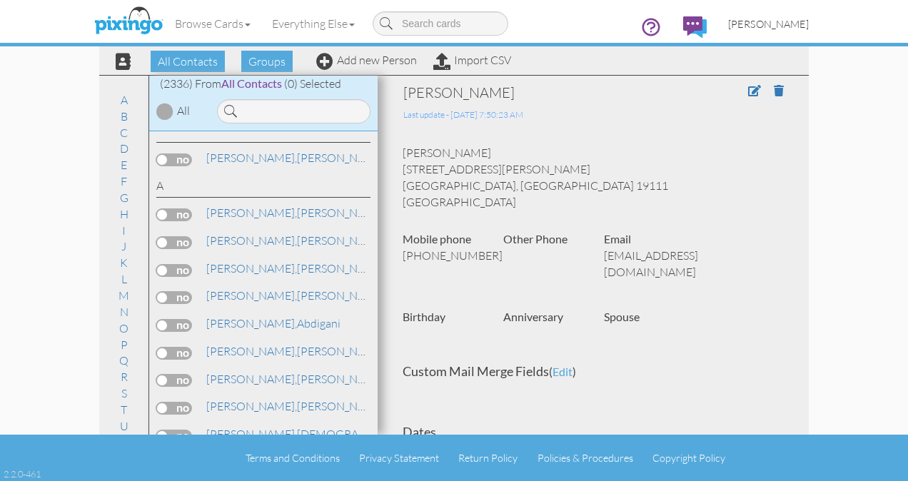
click at [781, 24] on span "[PERSON_NAME]" at bounding box center [768, 24] width 81 height 12
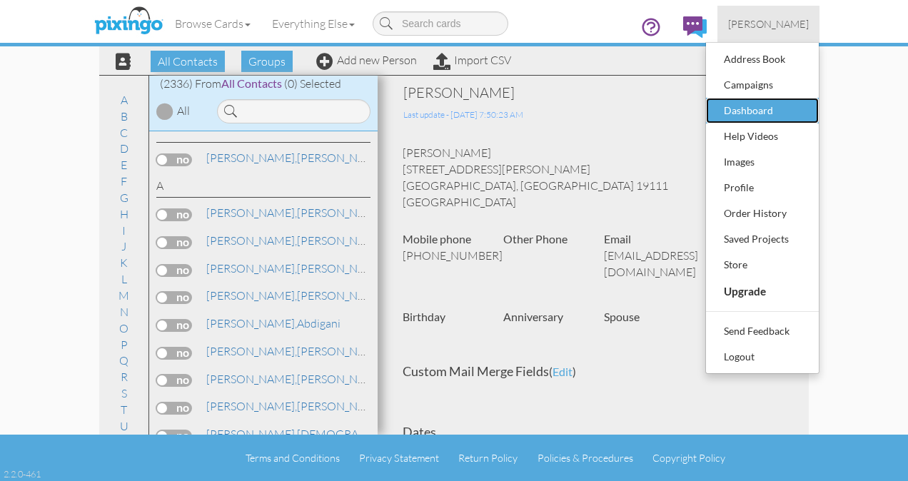
click at [758, 100] on div "Dashboard" at bounding box center [763, 110] width 84 height 21
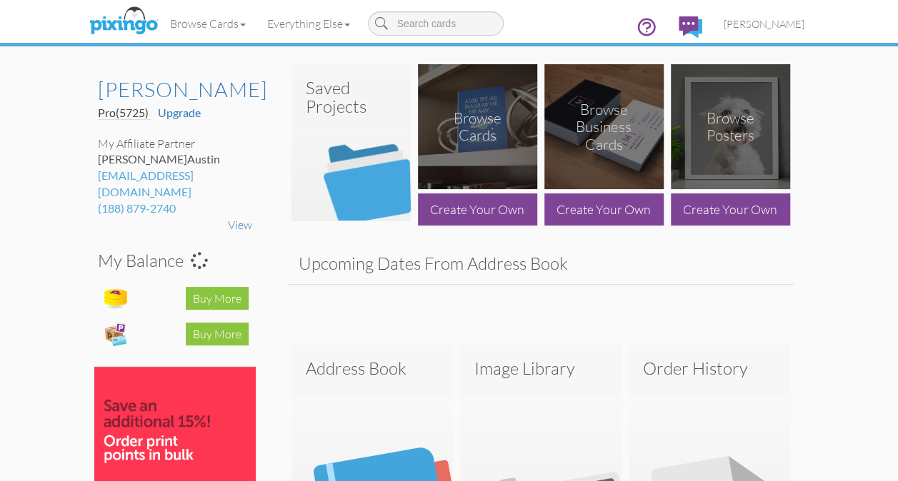
click at [350, 113] on h3 "Saved Projects" at bounding box center [351, 98] width 91 height 38
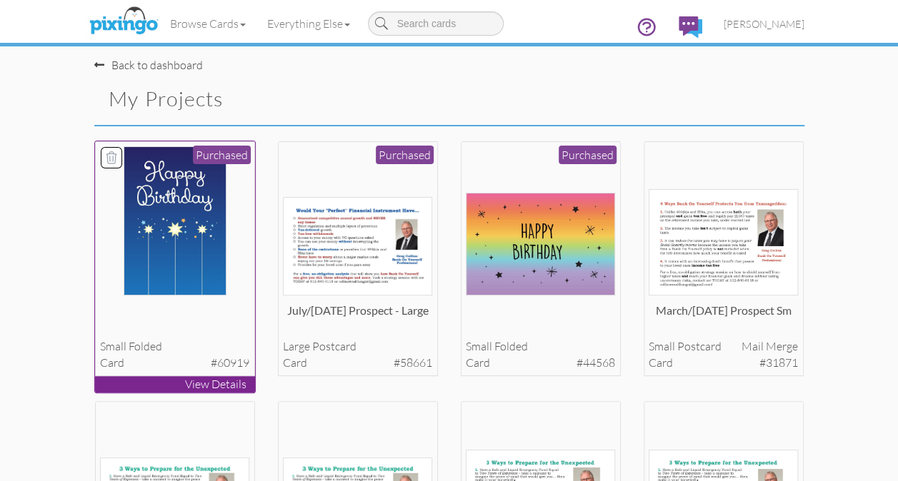
click at [176, 211] on img at bounding box center [175, 220] width 103 height 149
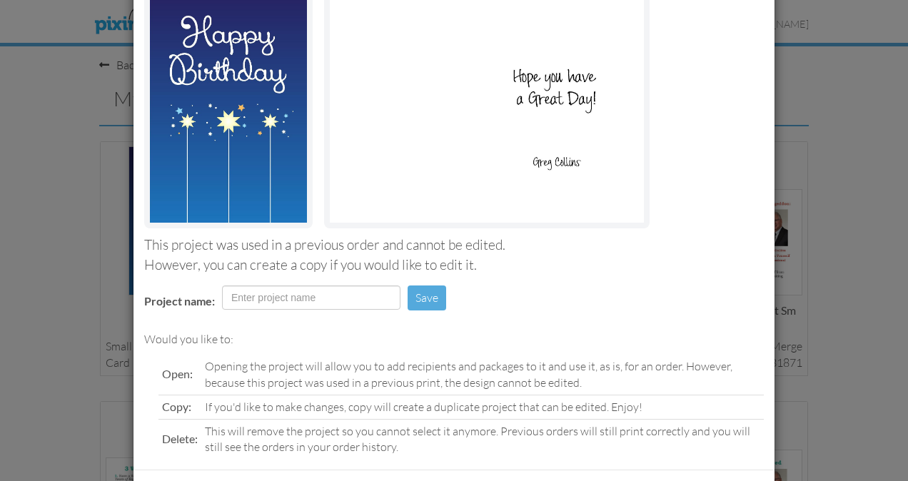
scroll to position [185, 0]
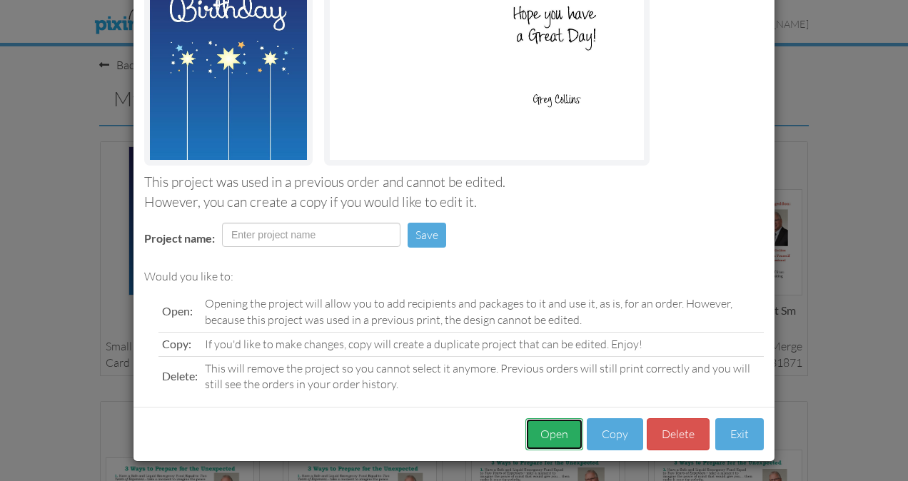
click at [548, 439] on button "Open" at bounding box center [555, 434] width 58 height 32
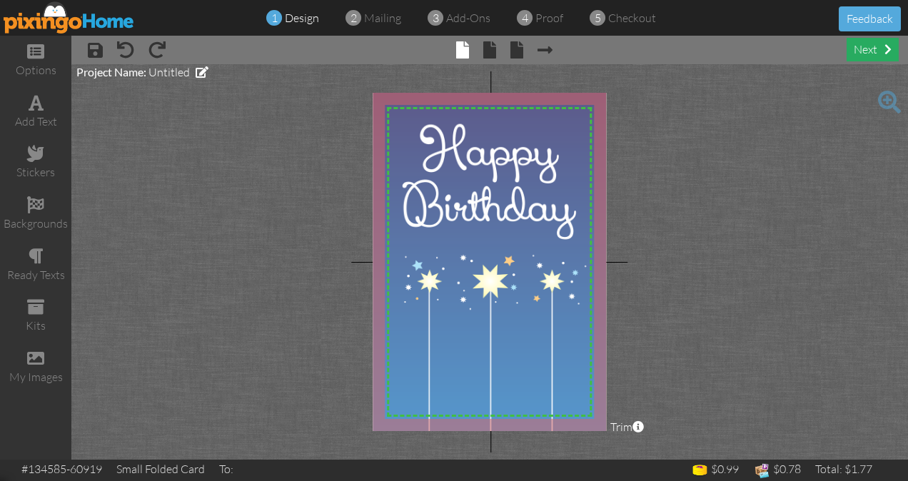
click at [868, 53] on div "next" at bounding box center [873, 50] width 52 height 24
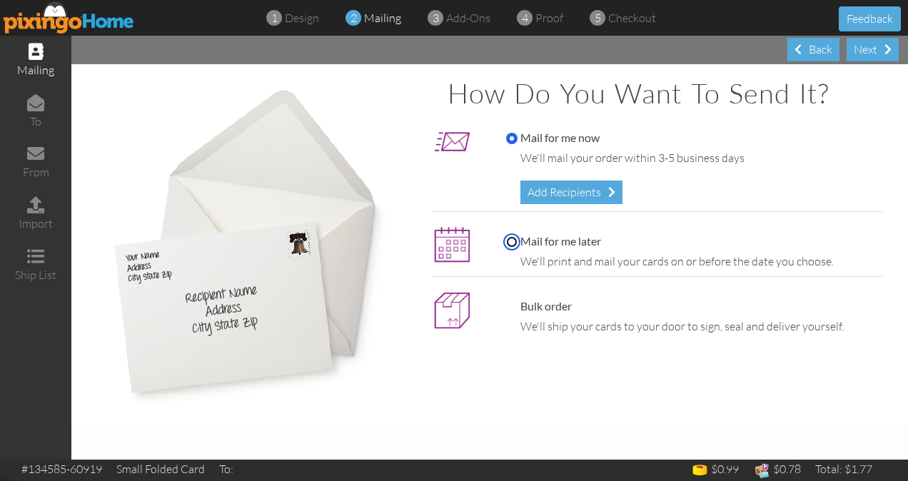
click at [508, 243] on input "Mail for me later" at bounding box center [511, 241] width 11 height 11
radio input "true"
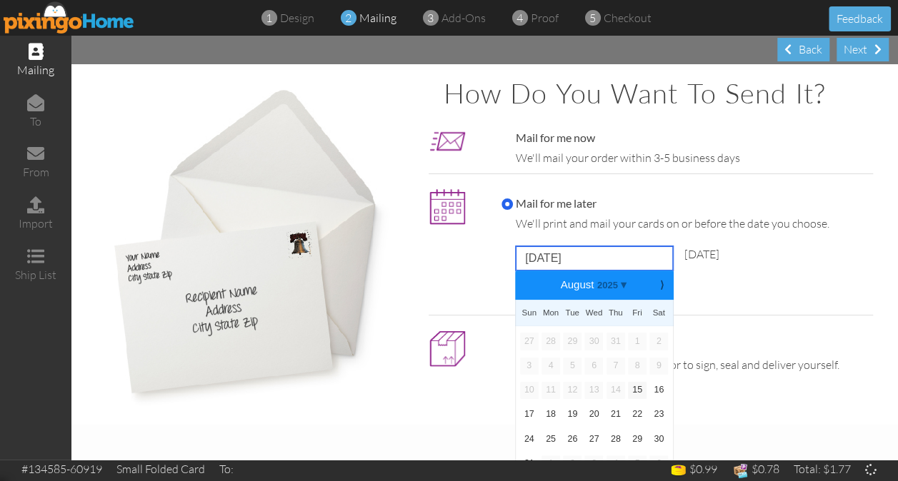
click at [543, 261] on input "[DATE]" at bounding box center [594, 258] width 157 height 24
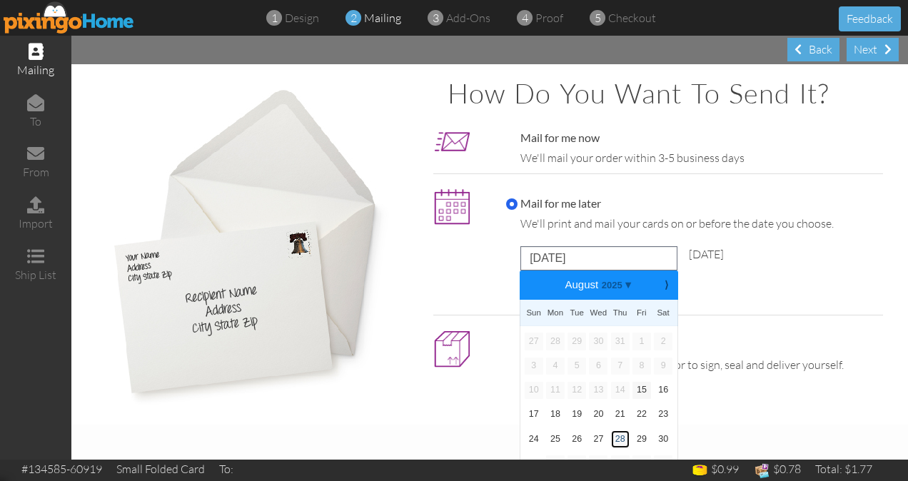
click at [616, 438] on link "28" at bounding box center [620, 439] width 19 height 17
type input "[DATE]"
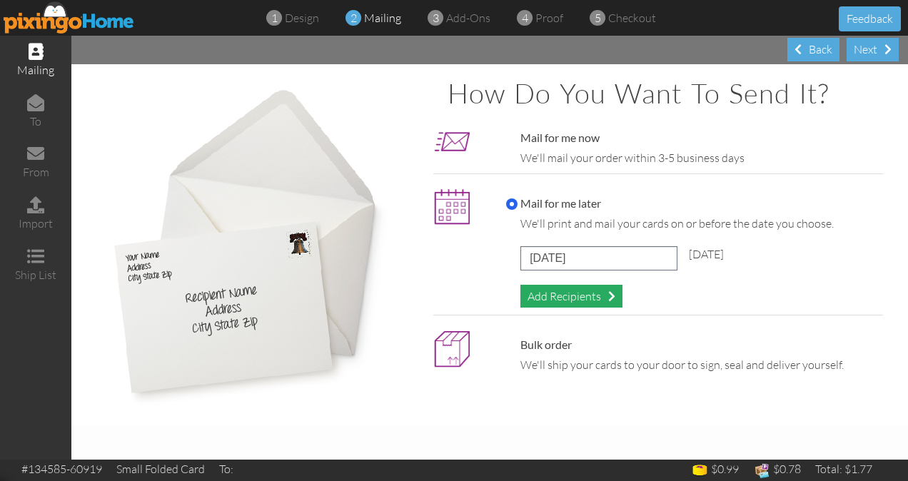
click at [583, 296] on div "Add Recipients" at bounding box center [572, 297] width 102 height 24
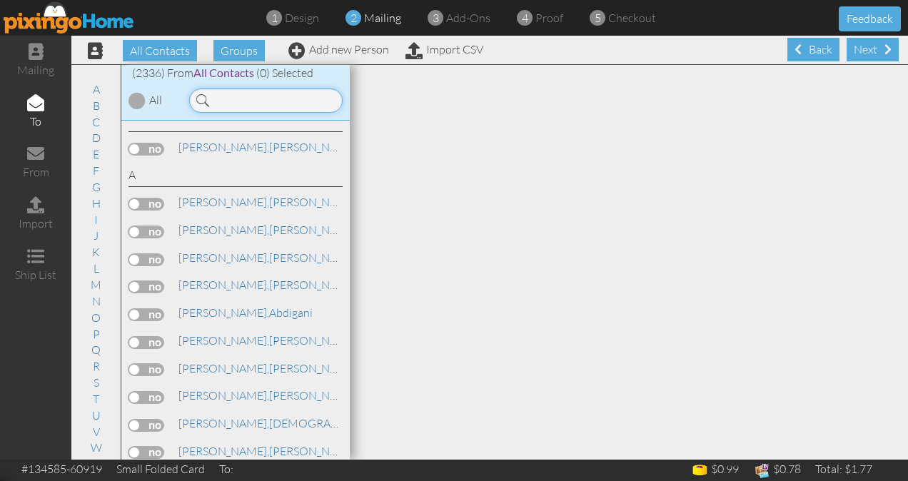
click at [223, 104] on input at bounding box center [266, 101] width 154 height 24
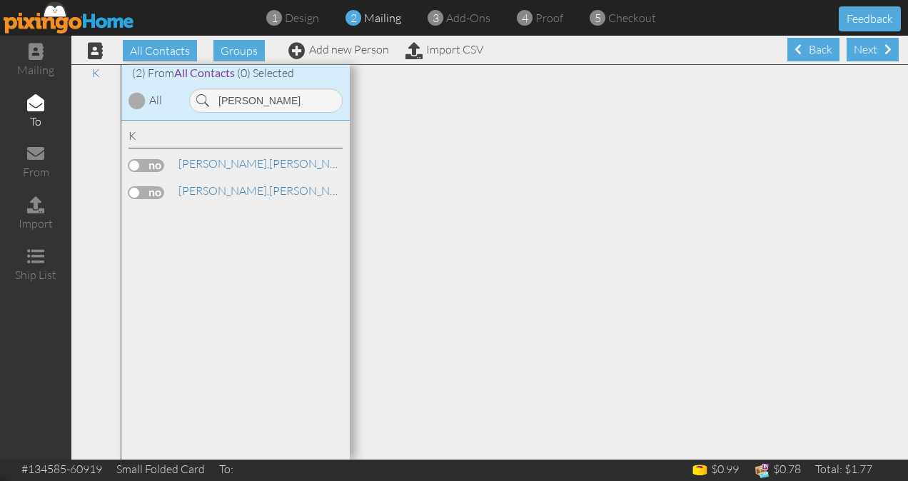
click at [149, 167] on label at bounding box center [147, 165] width 36 height 13
click at [0, 0] on input "checkbox" at bounding box center [0, 0] width 0 height 0
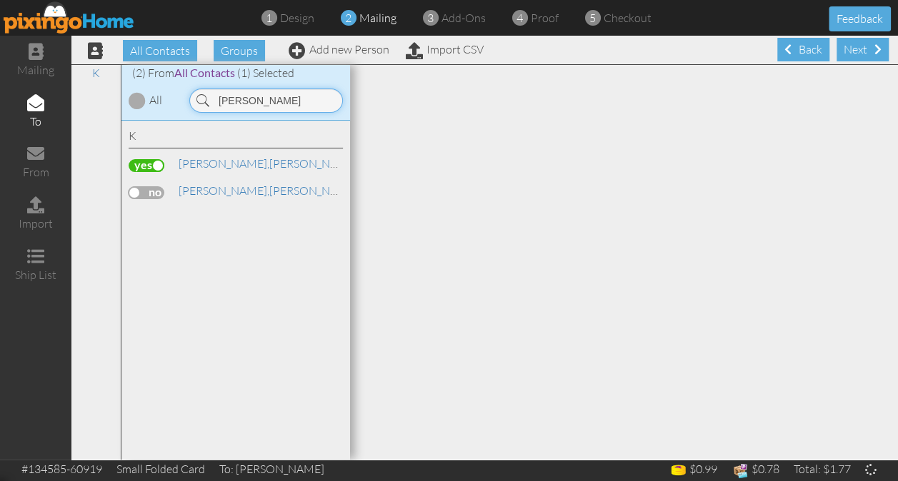
click at [269, 101] on input "[PERSON_NAME]" at bounding box center [266, 101] width 154 height 24
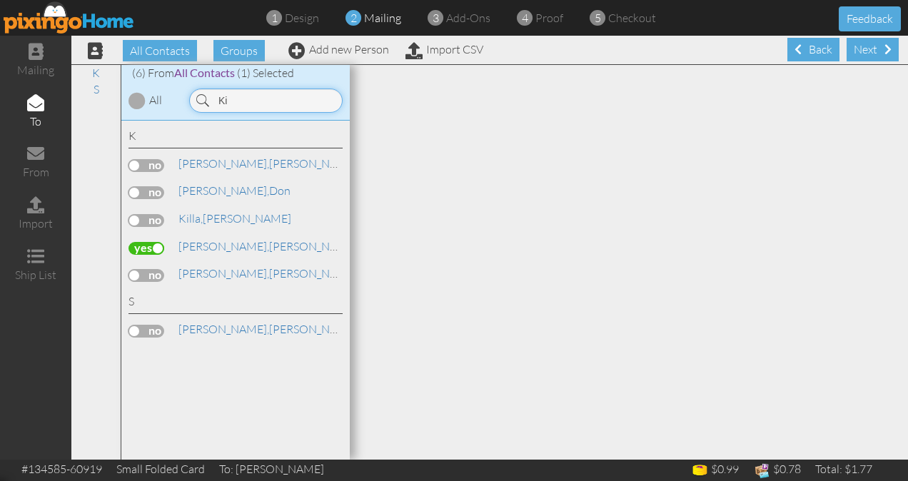
type input "K"
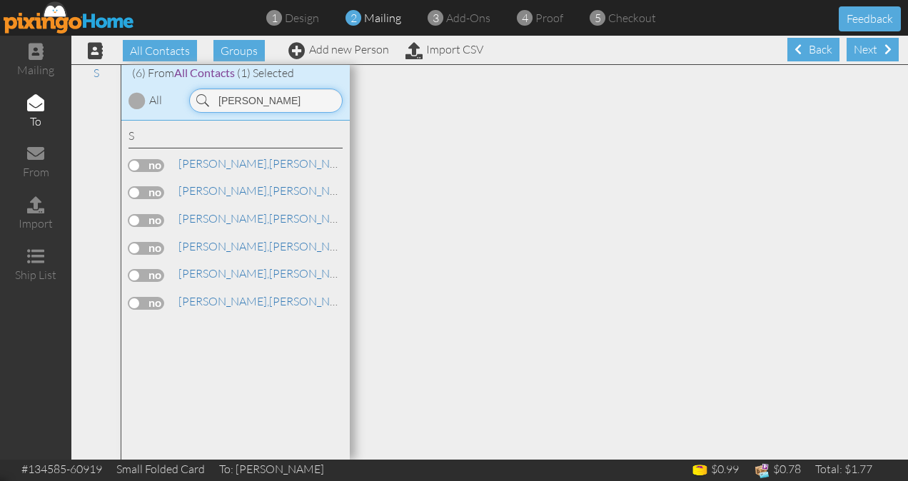
type input "[PERSON_NAME]"
click at [146, 246] on label at bounding box center [147, 248] width 36 height 13
click at [0, 0] on input "checkbox" at bounding box center [0, 0] width 0 height 0
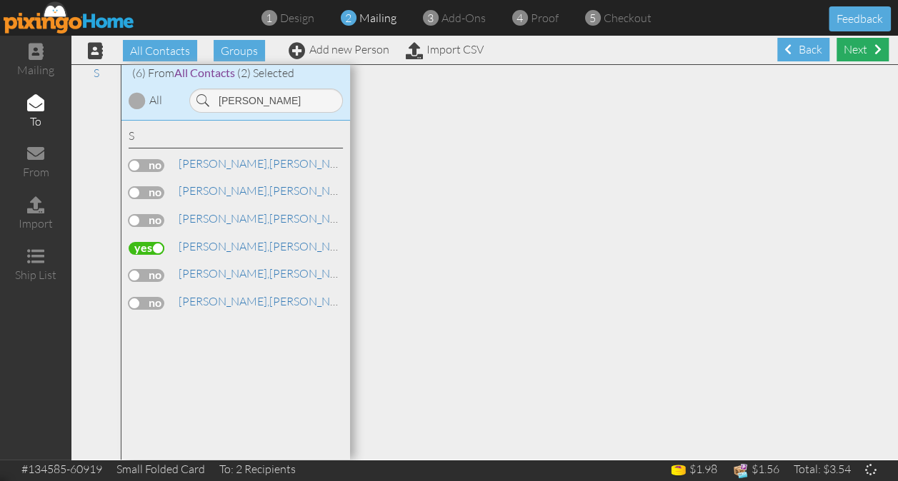
click at [849, 54] on div "Next" at bounding box center [862, 50] width 52 height 24
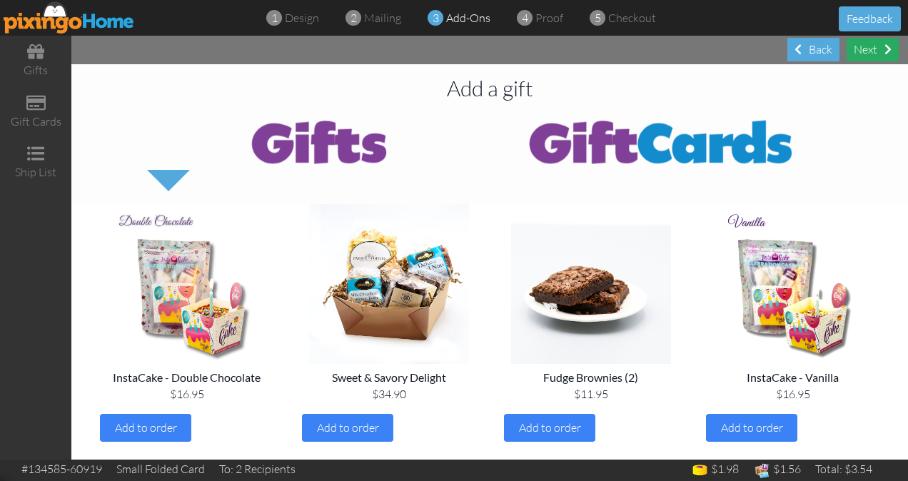
click at [866, 51] on div "Next" at bounding box center [873, 50] width 52 height 24
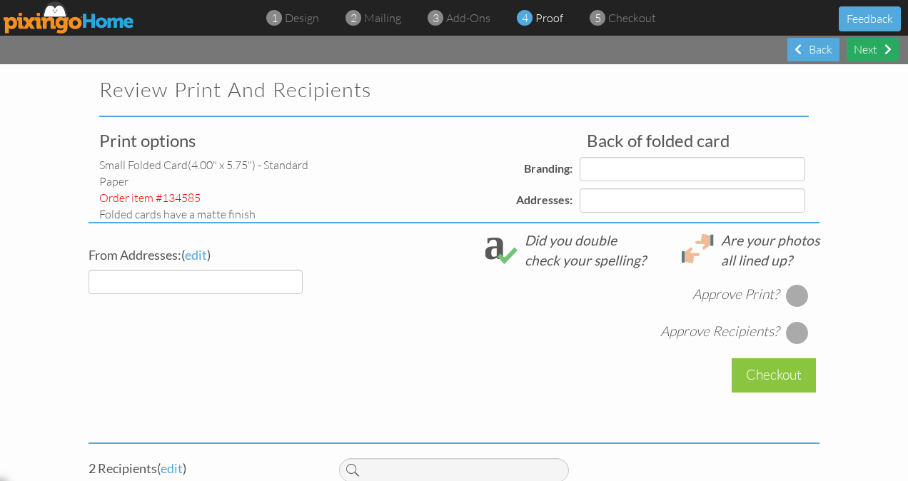
select select "object:17690"
select select "object:17693"
select select "object:17695"
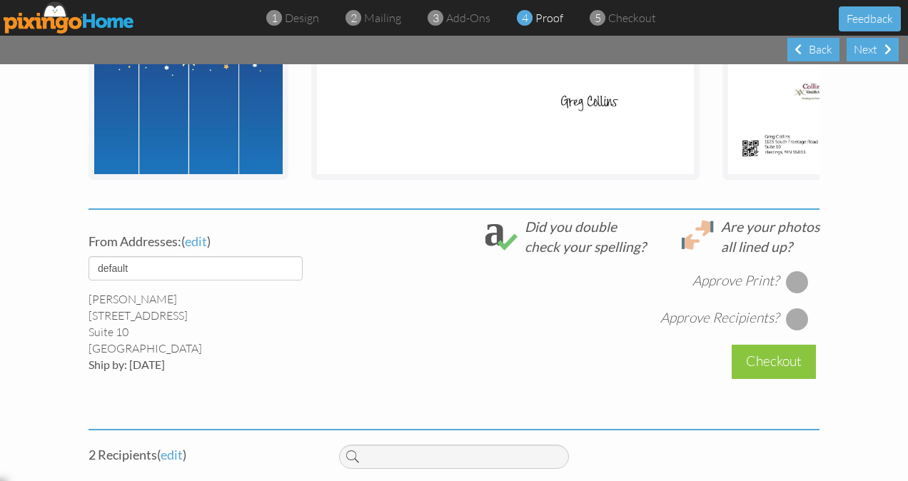
scroll to position [389, 0]
click at [794, 289] on div at bounding box center [797, 280] width 23 height 23
click at [791, 329] on div at bounding box center [797, 317] width 23 height 23
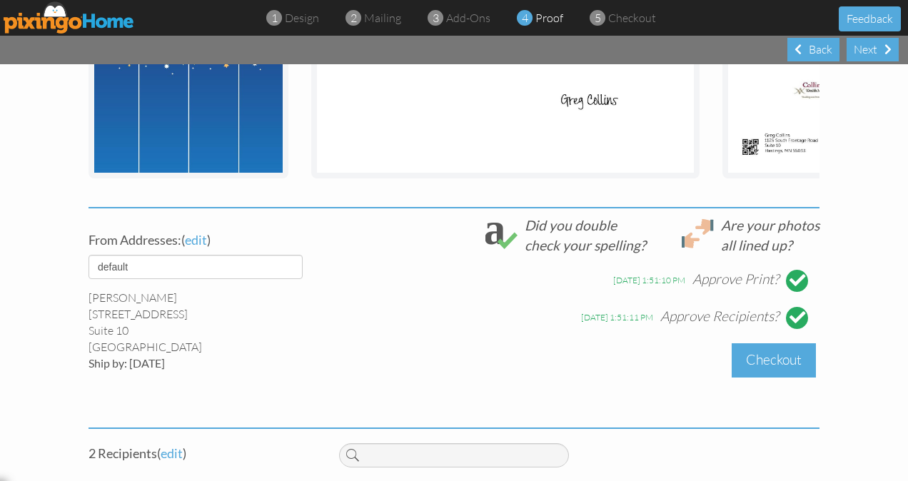
click at [775, 370] on div "Checkout" at bounding box center [774, 360] width 84 height 34
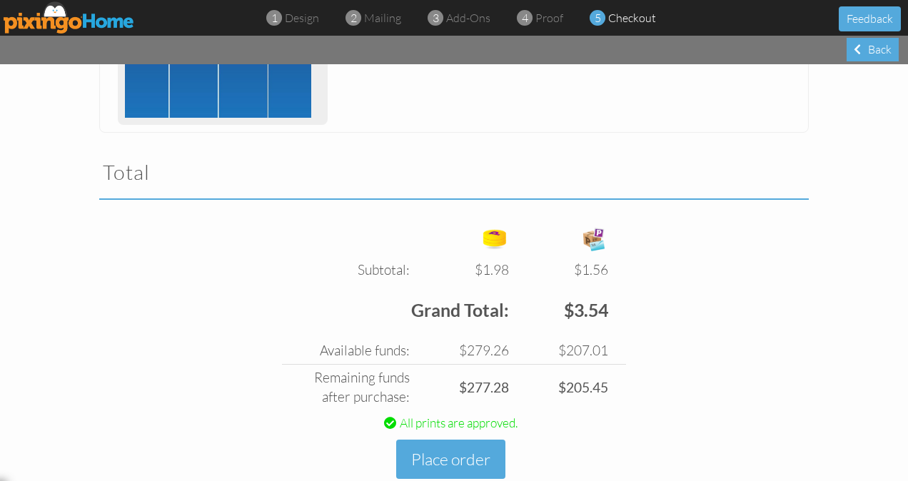
scroll to position [438, 0]
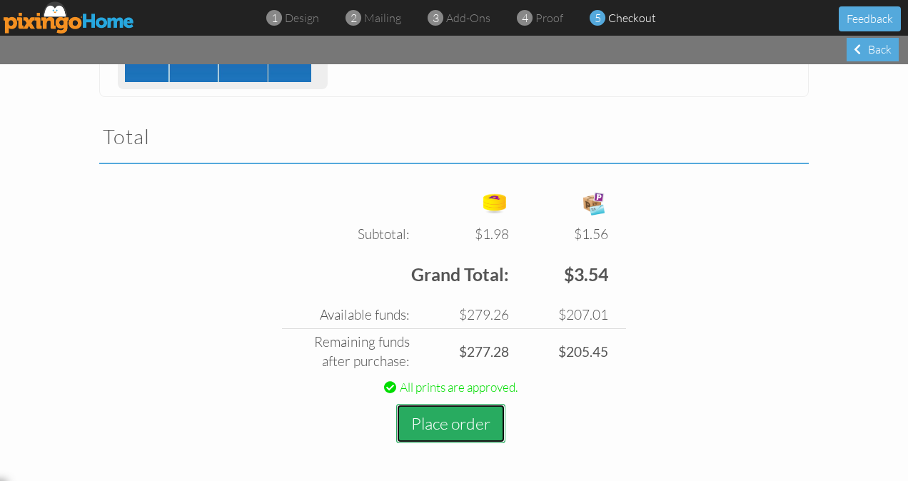
click at [457, 416] on button "Place order" at bounding box center [450, 423] width 109 height 39
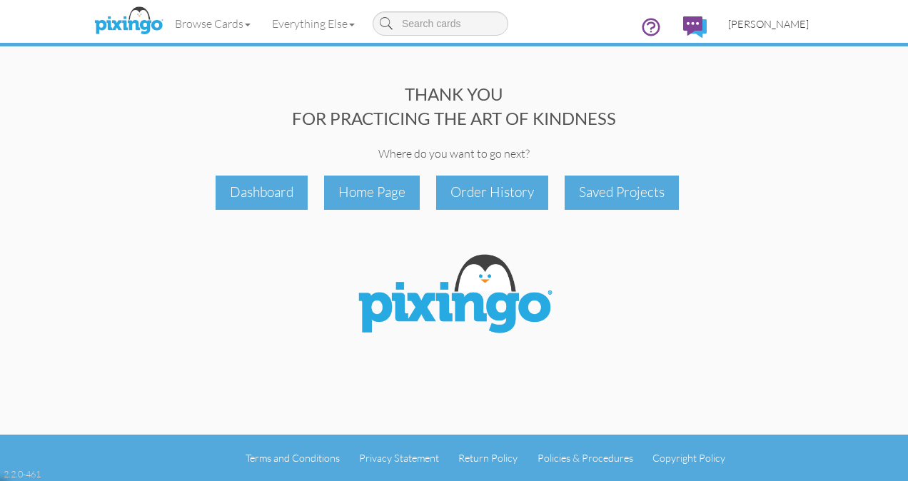
click at [786, 25] on span "[PERSON_NAME]" at bounding box center [768, 24] width 81 height 12
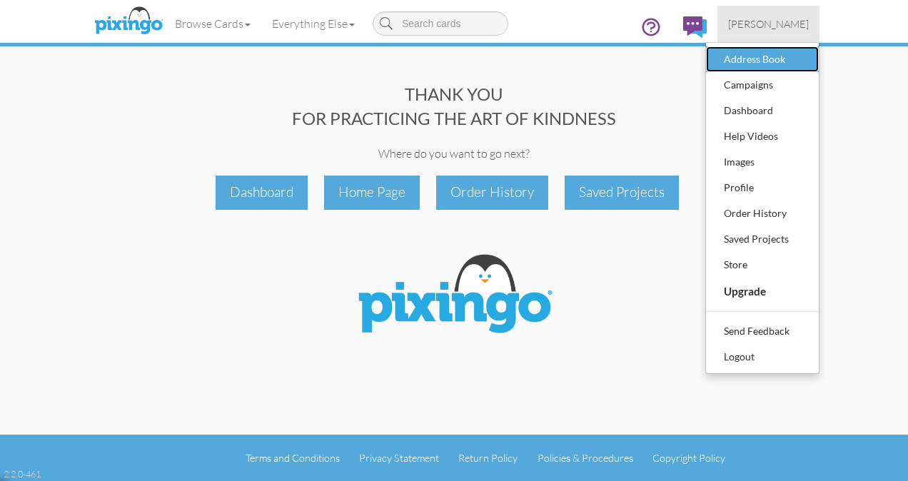
click at [781, 49] on div "Address Book" at bounding box center [763, 59] width 84 height 21
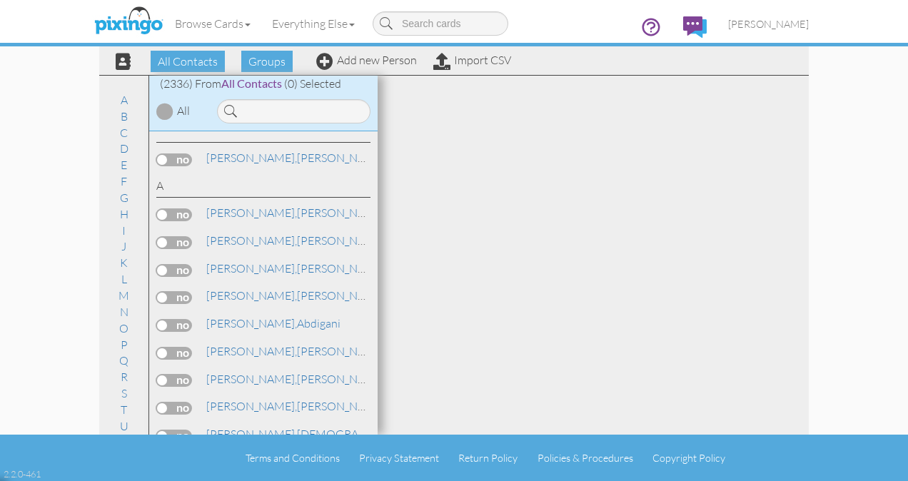
click at [376, 63] on link "Add new Person" at bounding box center [366, 60] width 101 height 14
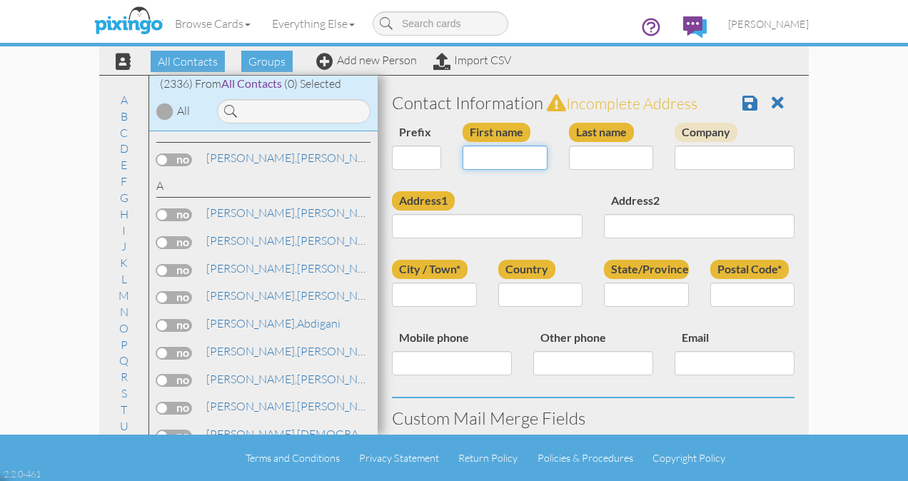
click at [486, 162] on input "First name" at bounding box center [505, 158] width 85 height 24
type input "[PERSON_NAME]"
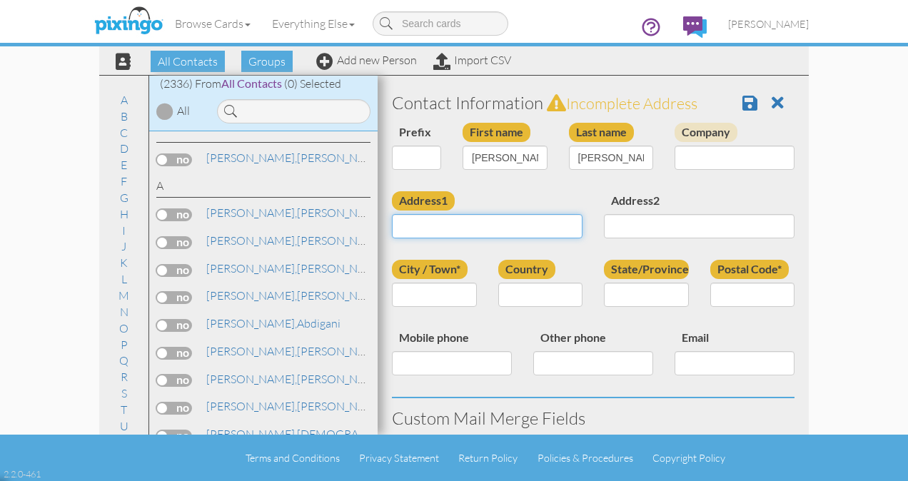
click at [413, 231] on input "Address1" at bounding box center [487, 226] width 191 height 24
click at [657, 296] on input "State/Province" at bounding box center [646, 295] width 85 height 24
click at [574, 289] on select "[GEOGRAPHIC_DATA] -------------- [GEOGRAPHIC_DATA] [GEOGRAPHIC_DATA] [GEOGRAPHI…" at bounding box center [540, 295] width 85 height 24
select select "object:22848"
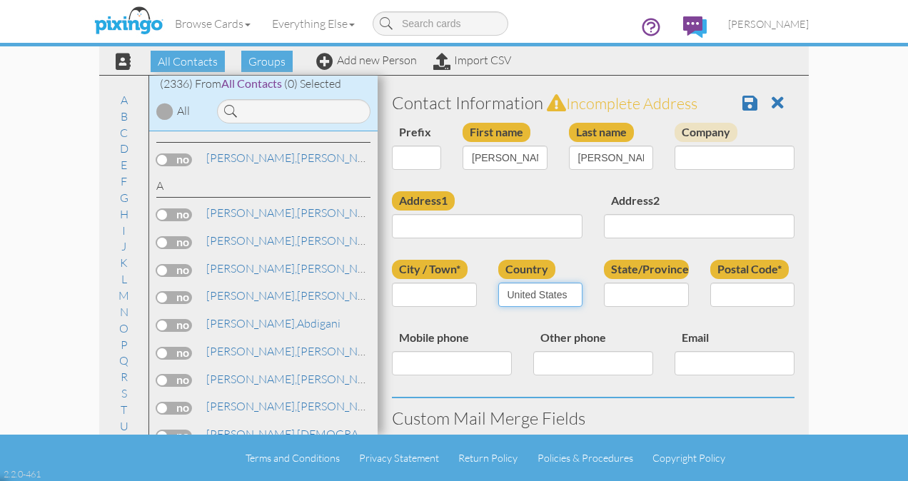
click at [498, 283] on select "[GEOGRAPHIC_DATA] -------------- [GEOGRAPHIC_DATA] [GEOGRAPHIC_DATA] [GEOGRAPHI…" at bounding box center [540, 295] width 85 height 24
click at [672, 288] on select "AA (Military) AE (Military) [US_STATE] [US_STATE] [US_STATE] AP (Military) [US_…" at bounding box center [646, 295] width 85 height 24
select select "object:23146"
click at [604, 283] on select "AA (Military) AE (Military) [US_STATE] [US_STATE] [US_STATE] AP (Military) [US_…" at bounding box center [646, 295] width 85 height 24
click at [718, 289] on input "Postal Code*" at bounding box center [753, 295] width 85 height 24
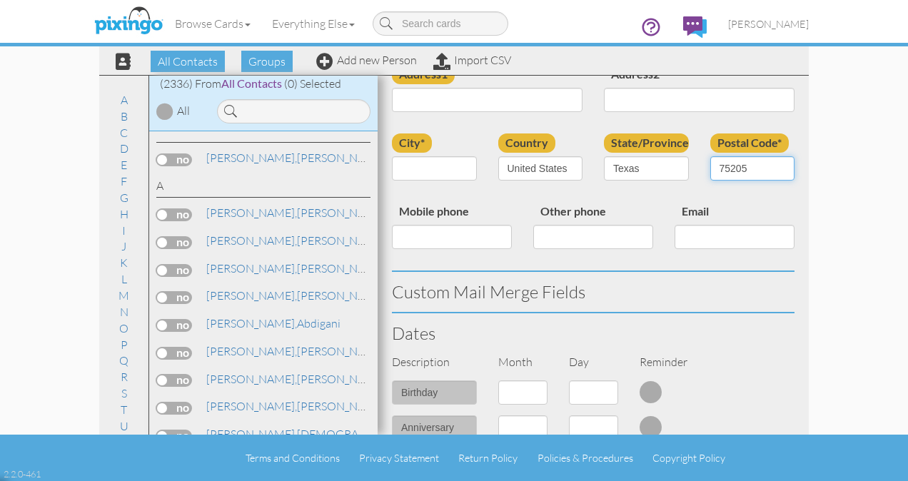
scroll to position [131, 0]
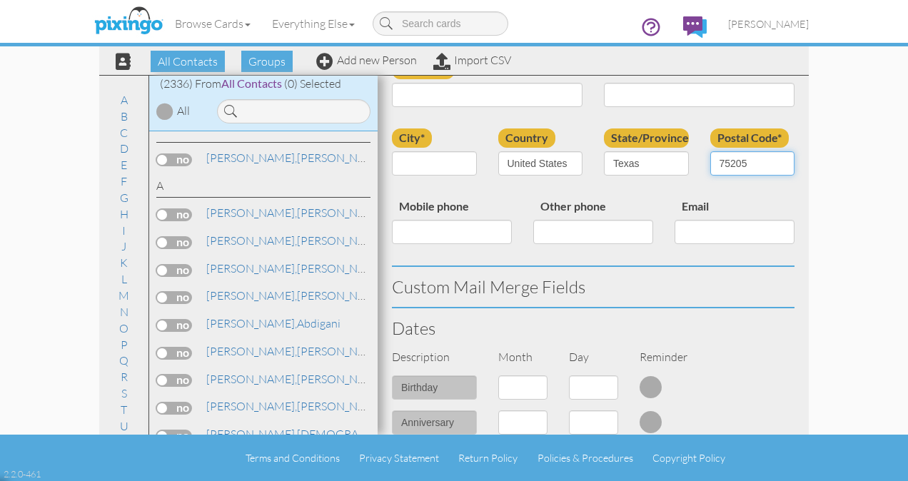
type input "75205"
click at [457, 231] on input "Mobile phone" at bounding box center [452, 232] width 120 height 24
type input "[PHONE_NUMBER]"
click at [688, 239] on input "Email" at bounding box center [735, 232] width 120 height 24
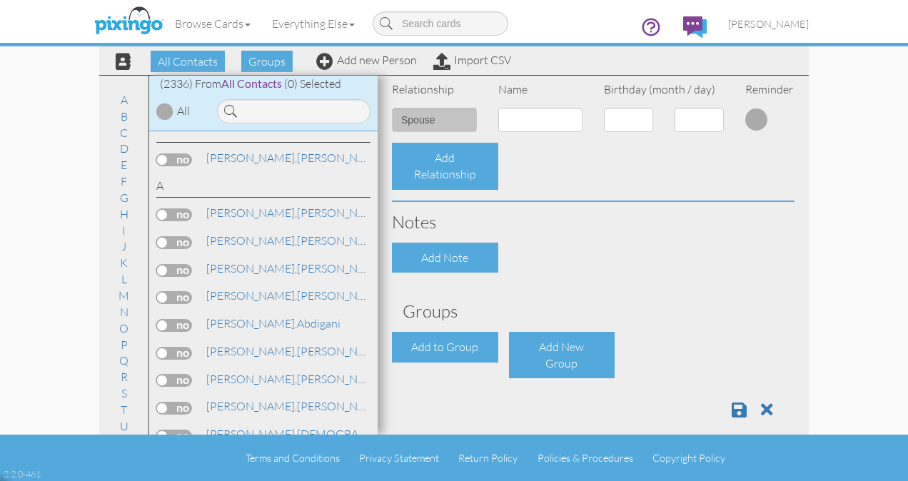
scroll to position [580, 0]
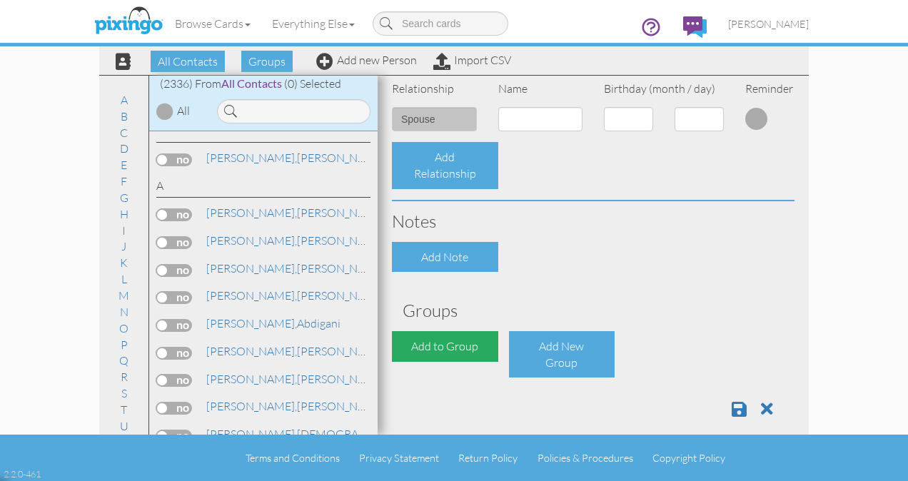
type input "[EMAIL_ADDRESS][DOMAIN_NAME]"
click at [451, 348] on div "Add to Group" at bounding box center [445, 346] width 106 height 31
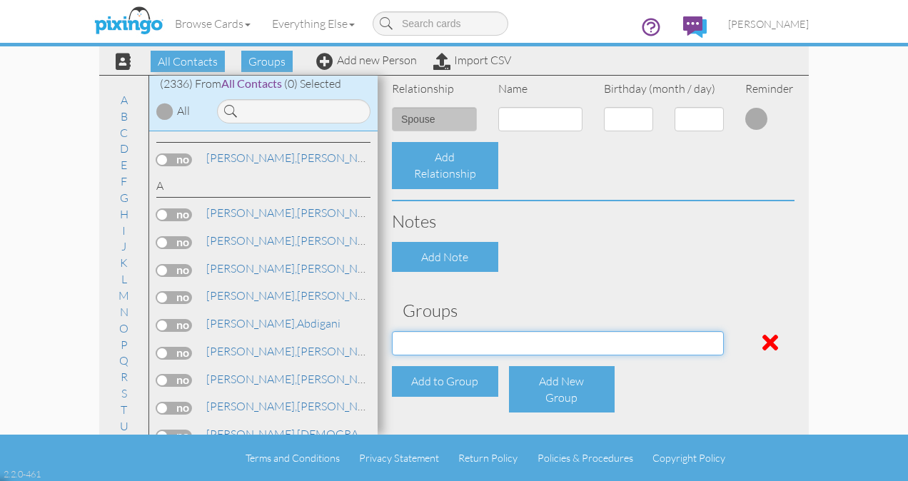
click at [451, 348] on select "All Clients [DATE] 03:17:00 PM NACFABOY [DATE] 03:24:53 PM" at bounding box center [558, 343] width 332 height 24
select select "object:23157"
click at [392, 331] on select "All Clients [DATE] 03:17:00 PM NACFABOY [DATE] 03:24:53 PM" at bounding box center [558, 343] width 332 height 24
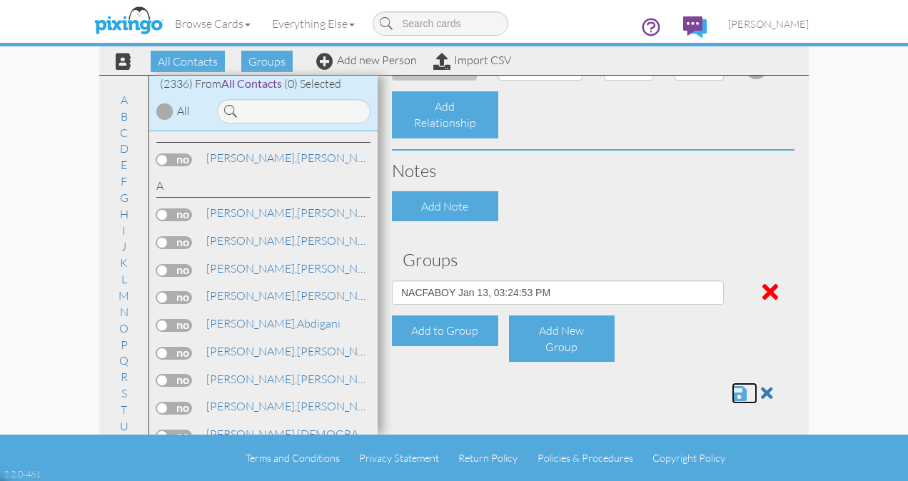
click at [732, 393] on span at bounding box center [739, 393] width 15 height 17
